Goal: Transaction & Acquisition: Download file/media

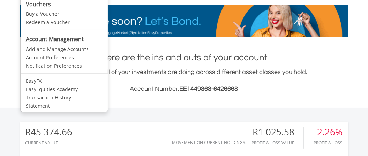
scroll to position [105, 0]
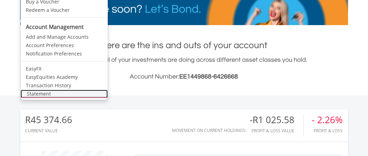
click at [62, 92] on link "Statement" at bounding box center [64, 94] width 87 height 8
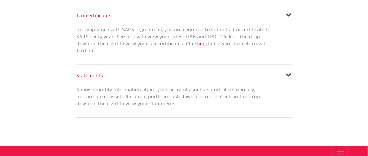
scroll to position [209, 0]
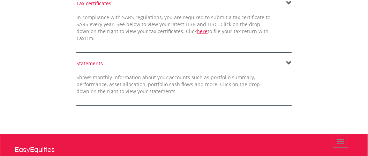
click at [287, 60] on span at bounding box center [289, 63] width 6 height 6
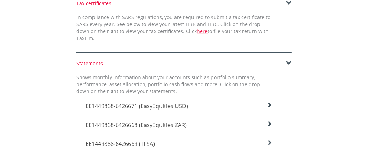
click at [270, 102] on icon at bounding box center [269, 105] width 6 height 6
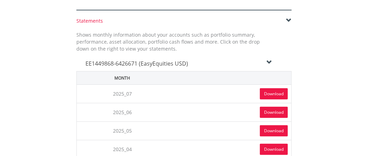
scroll to position [279, 0]
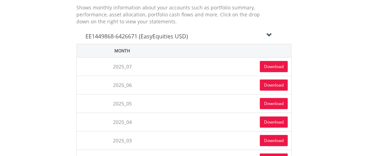
click at [268, 61] on link "Download" at bounding box center [274, 66] width 28 height 11
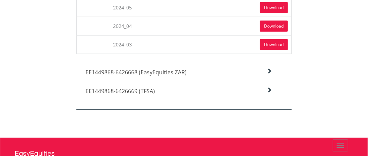
scroll to position [592, 0]
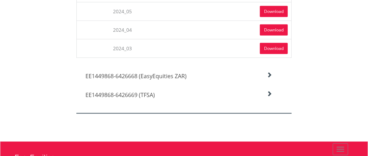
click at [270, 72] on icon at bounding box center [269, 75] width 6 height 6
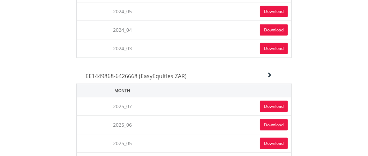
click at [269, 101] on link "Download" at bounding box center [274, 106] width 28 height 11
